Goal: Find specific page/section: Find specific page/section

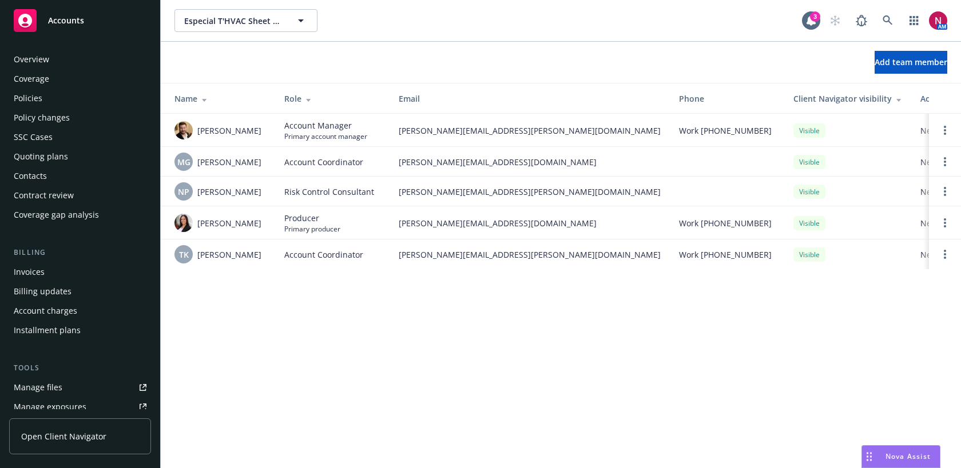
scroll to position [277, 0]
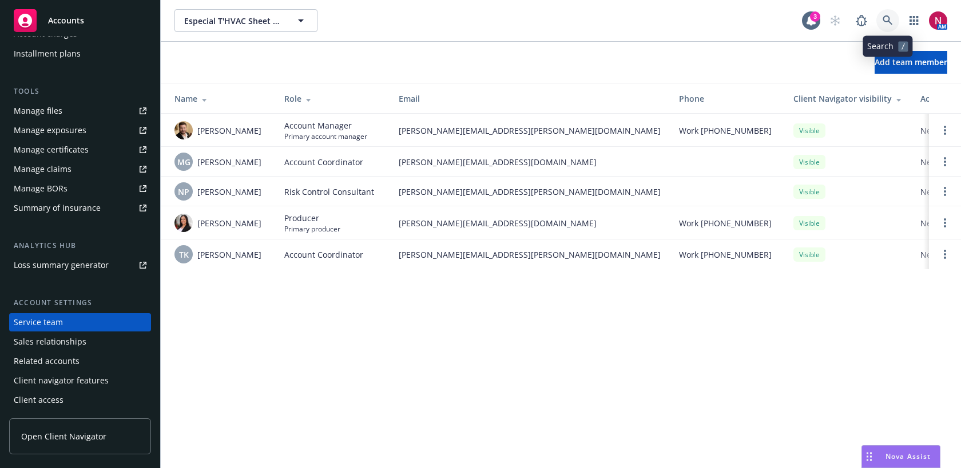
click at [893, 16] on link at bounding box center [887, 20] width 23 height 23
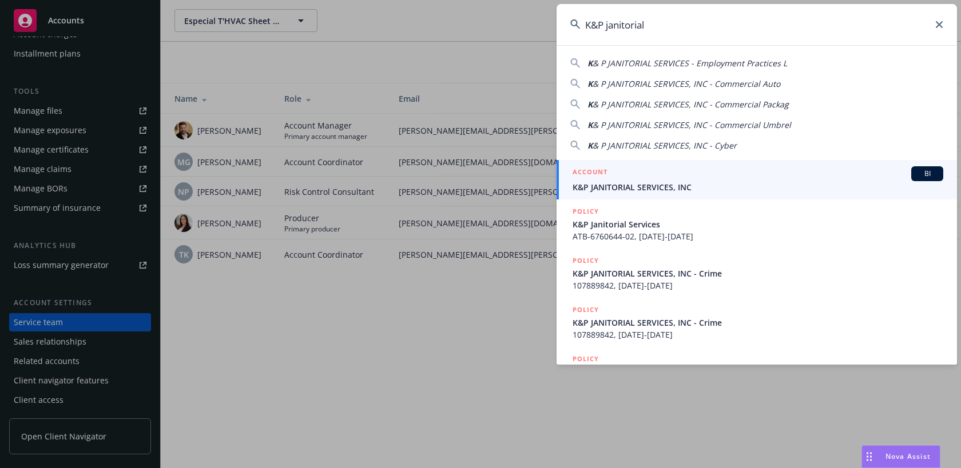
type input "K&P janitorial"
click at [733, 176] on div "ACCOUNT BI" at bounding box center [758, 173] width 371 height 15
